Goal: Transaction & Acquisition: Purchase product/service

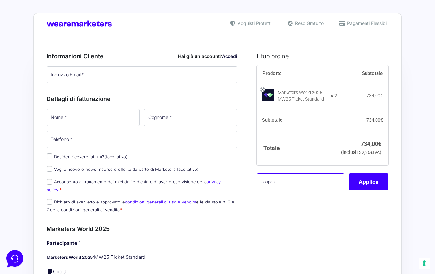
click at [289, 190] on input "text" at bounding box center [300, 181] width 88 height 17
paste input "MPRO20OFFWORLD"
type input "MPRO20OFFWORLD"
click at [382, 186] on button "Applica" at bounding box center [368, 181] width 39 height 17
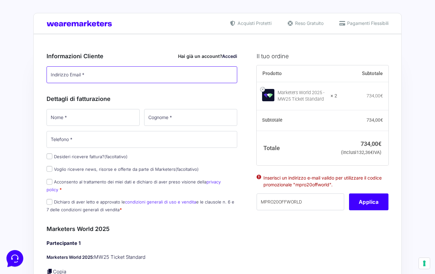
type input "[EMAIL_ADDRESS][DOMAIN_NAME]"
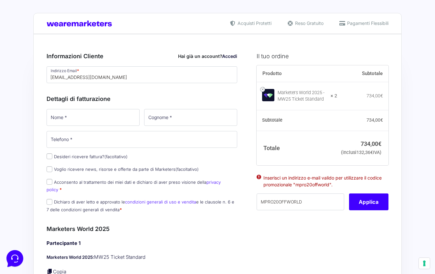
click at [139, 94] on div "Dettagli di fatturazione Nome * Cognome * Telefono * Desideri ricevere fattura?…" at bounding box center [142, 152] width 191 height 130
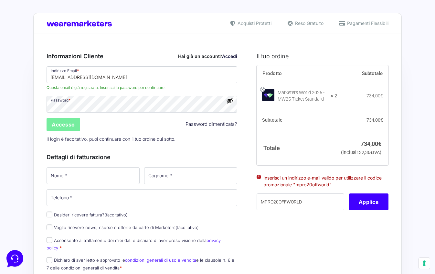
click at [74, 130] on input "Accesso" at bounding box center [64, 125] width 34 height 14
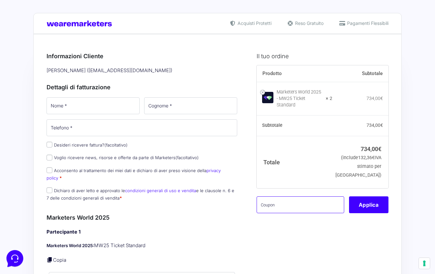
click at [285, 207] on input "text" at bounding box center [300, 204] width 88 height 17
paste input "MPRO20OFFWORLD"
type input "MPRO20OFFWORLD"
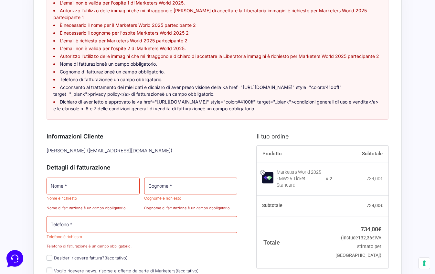
scroll to position [99, 0]
